Goal: Task Accomplishment & Management: Use online tool/utility

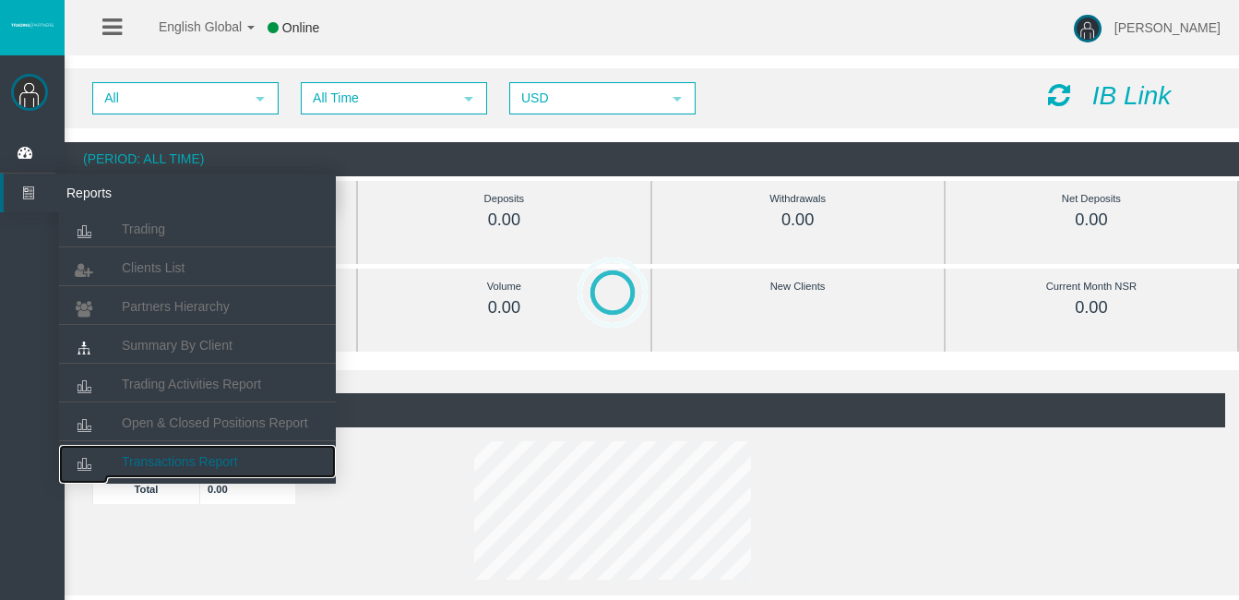
click at [197, 454] on span "Transactions Report" at bounding box center [180, 461] width 116 height 15
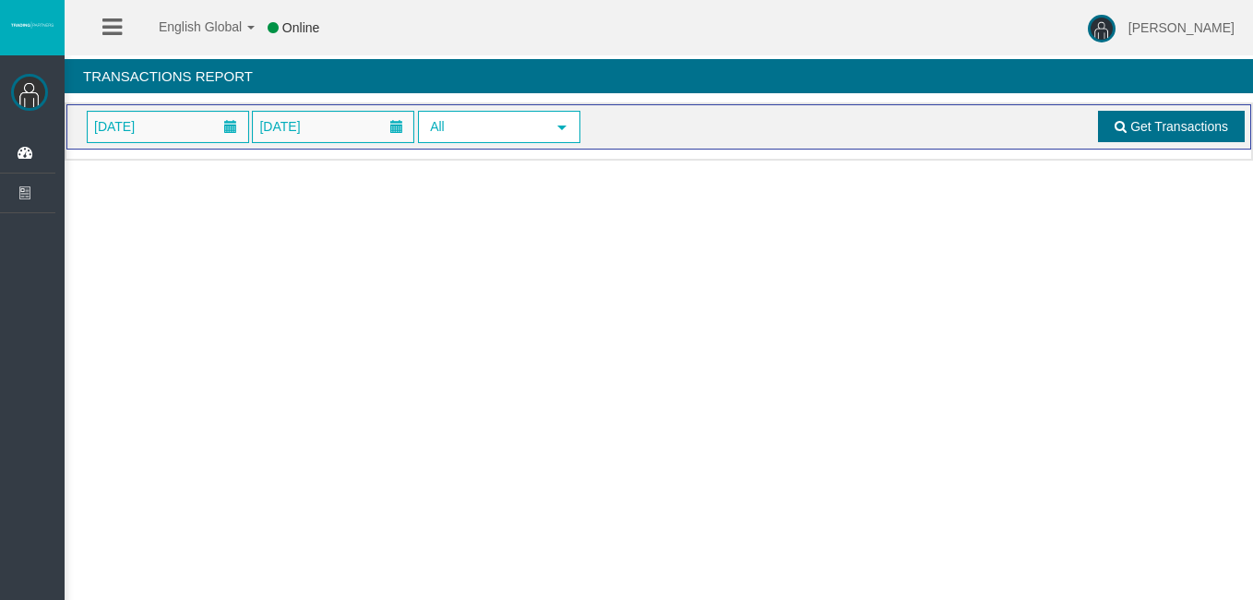
click at [1156, 119] on span "Get Transactions" at bounding box center [1179, 126] width 98 height 15
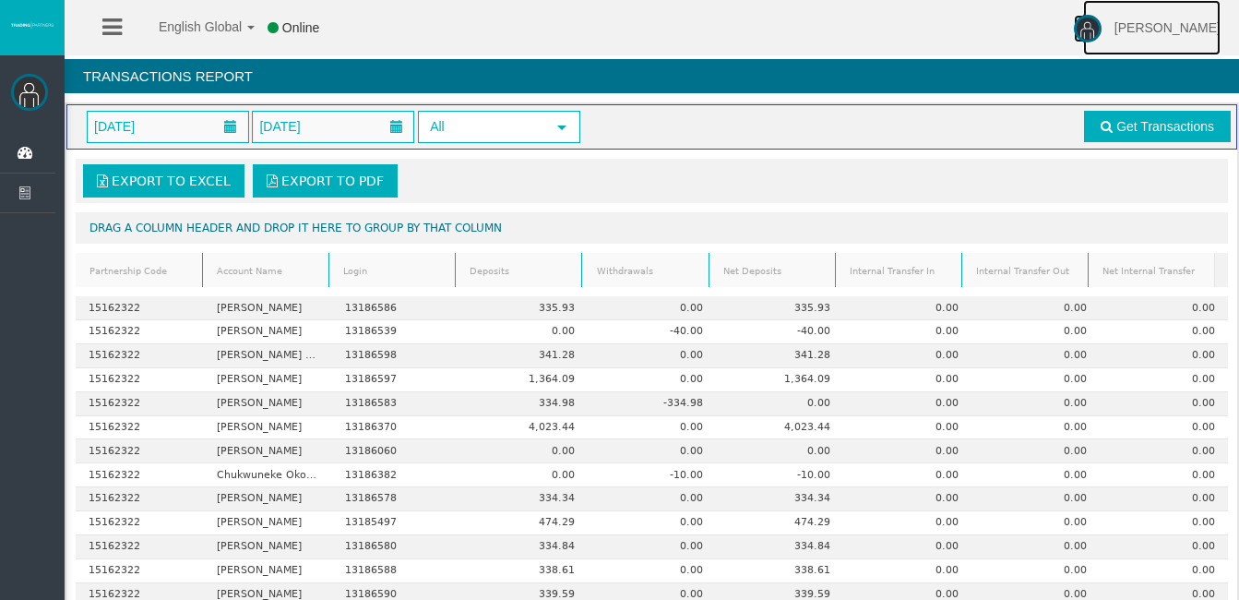
click at [1102, 20] on img at bounding box center [1088, 29] width 28 height 28
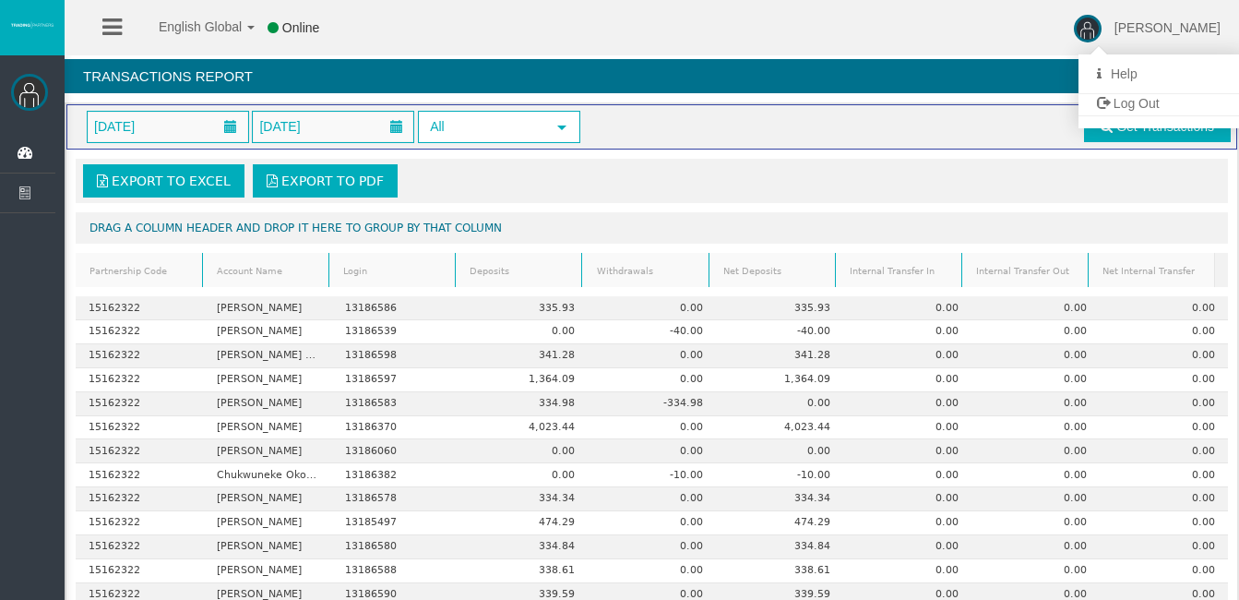
click at [1148, 97] on span "Log Out" at bounding box center [1137, 103] width 46 height 15
